Goal: Communication & Community: Answer question/provide support

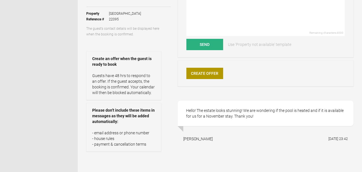
scroll to position [97, 0]
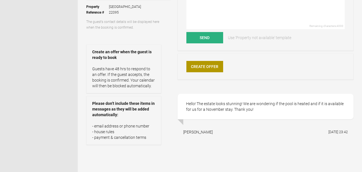
click at [184, 132] on div "[PERSON_NAME]" at bounding box center [197, 132] width 29 height 6
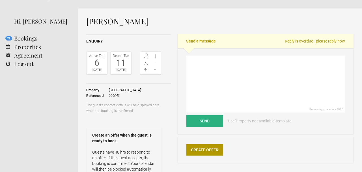
scroll to position [11, 0]
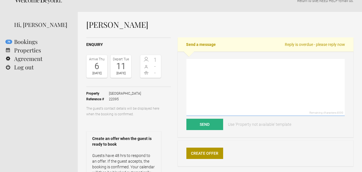
click at [226, 72] on textarea at bounding box center [266, 87] width 159 height 57
paste textarea "[PERSON_NAME]"
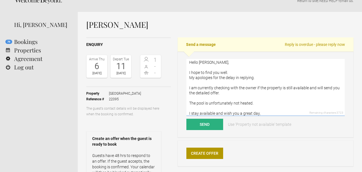
scroll to position [7, 0]
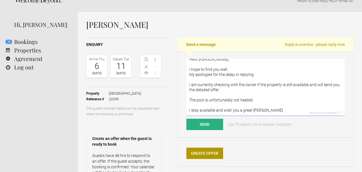
click at [260, 107] on textarea "Hello [PERSON_NAME], I hope to find you well. My apologies for the delay in rep…" at bounding box center [266, 87] width 159 height 57
type textarea "Hello [PERSON_NAME], I hope to find you well. My apologies for the delay in rep…"
click at [204, 124] on button "Send" at bounding box center [205, 124] width 37 height 11
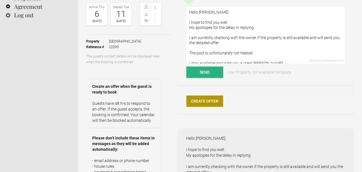
scroll to position [57, 0]
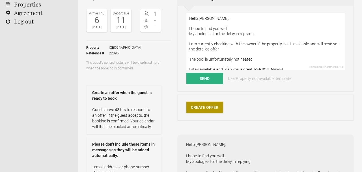
click at [211, 108] on link "Create Offer" at bounding box center [205, 107] width 37 height 11
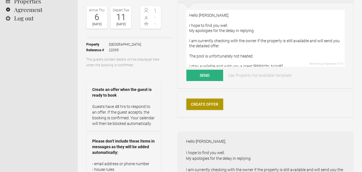
scroll to position [63, 0]
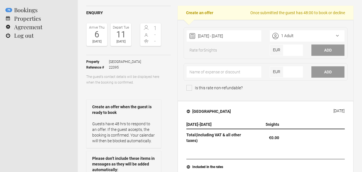
scroll to position [16, 0]
